Goal: Information Seeking & Learning: Learn about a topic

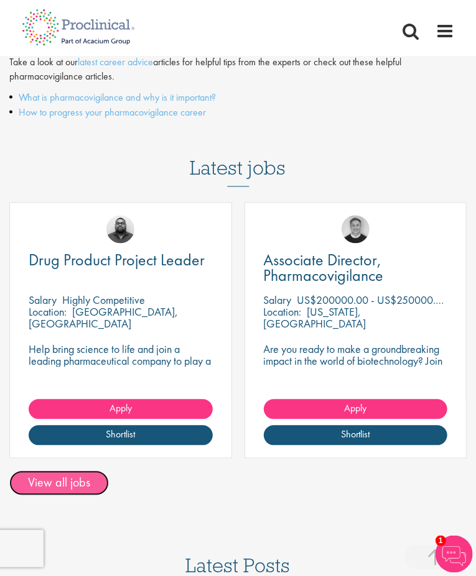
click at [88, 484] on link "View all jobs" at bounding box center [58, 483] width 99 height 25
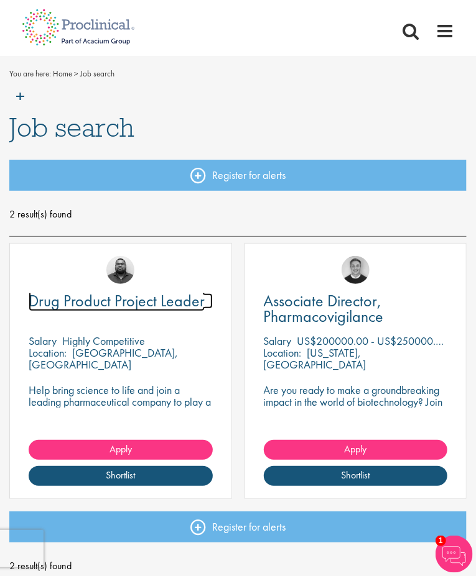
click at [174, 308] on span "Drug Product Project Leader" at bounding box center [117, 300] width 176 height 21
